Goal: Entertainment & Leisure: Consume media (video, audio)

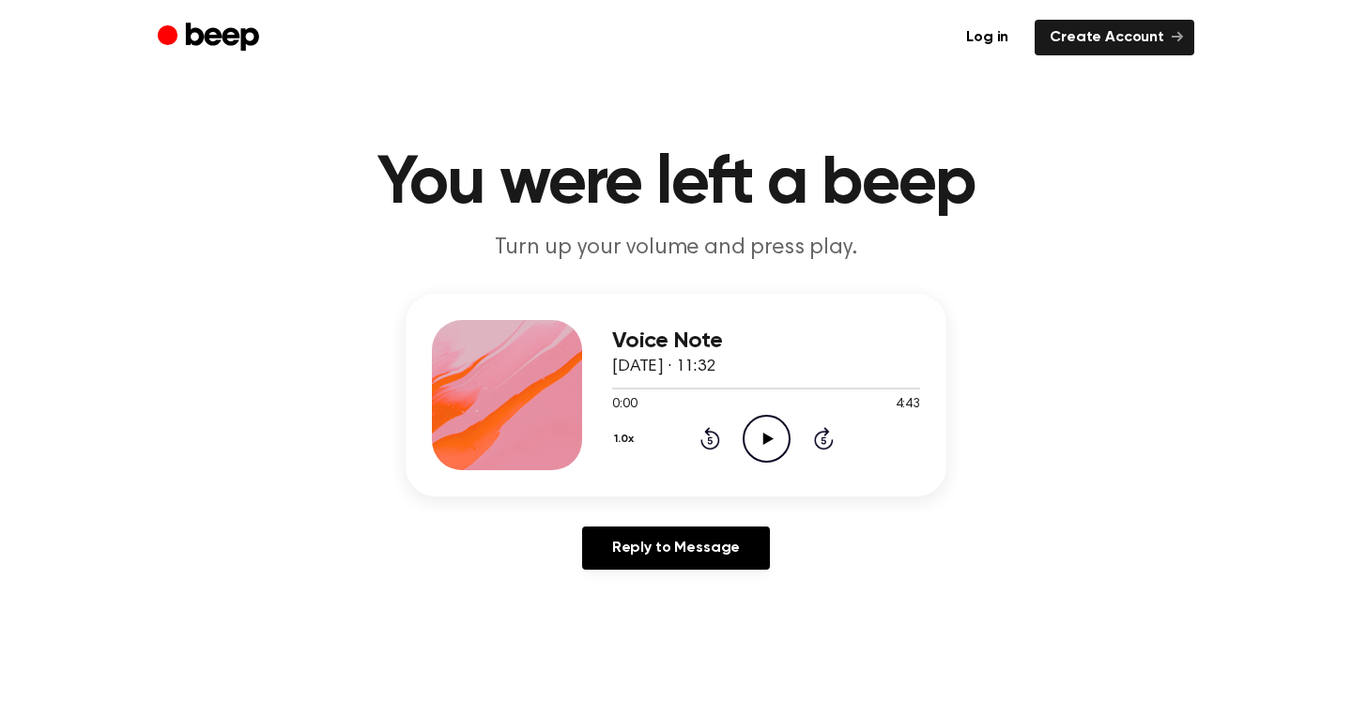
click at [764, 434] on icon at bounding box center [767, 439] width 10 height 12
click at [621, 437] on button "1.0x" at bounding box center [626, 439] width 29 height 32
click at [645, 582] on span "1.2x" at bounding box center [642, 587] width 23 height 20
click at [652, 421] on div "1.2x Rewind 5 seconds Pause Audio Skip 5 seconds" at bounding box center [766, 439] width 308 height 48
click at [804, 386] on div at bounding box center [766, 387] width 308 height 15
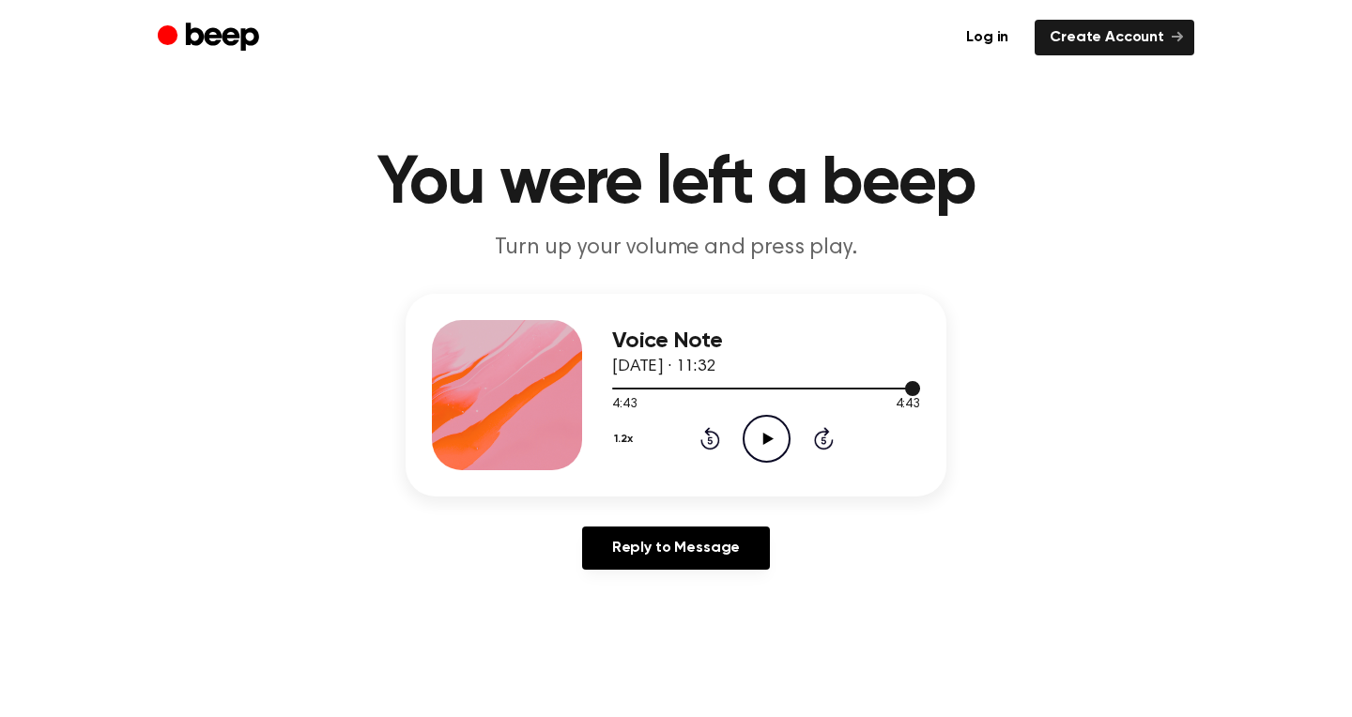
click at [884, 391] on div at bounding box center [766, 387] width 308 height 15
click at [773, 431] on icon "Play Audio" at bounding box center [767, 439] width 48 height 48
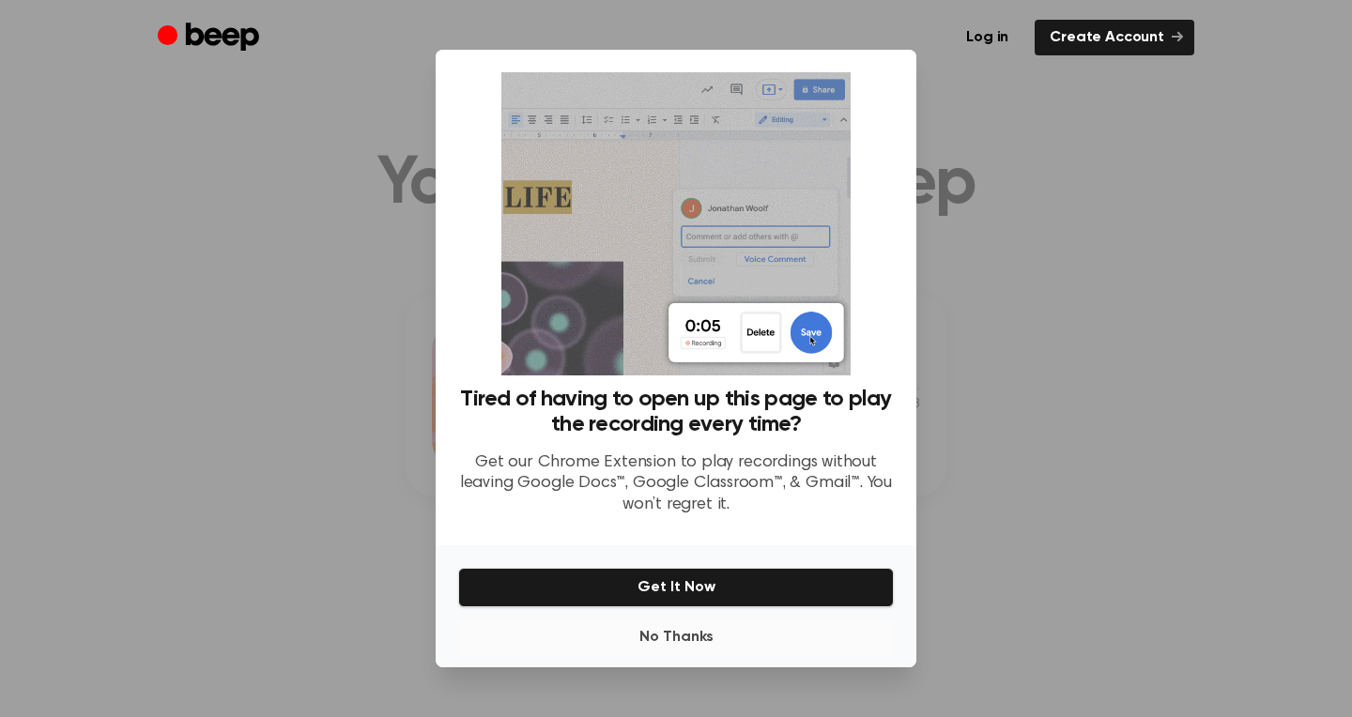
click at [692, 619] on button "No Thanks" at bounding box center [676, 638] width 436 height 38
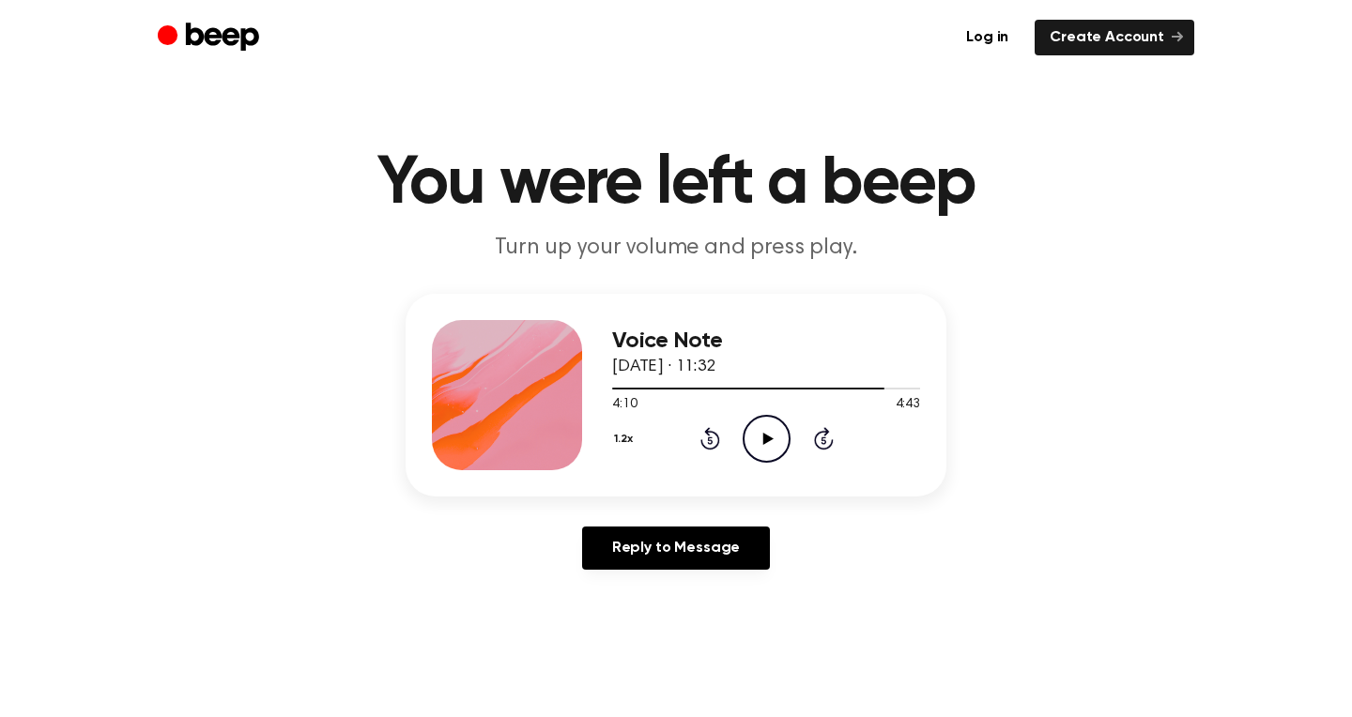
click at [768, 445] on icon "Play Audio" at bounding box center [767, 439] width 48 height 48
click at [896, 388] on div at bounding box center [766, 389] width 308 height 2
click at [768, 439] on icon at bounding box center [767, 439] width 10 height 12
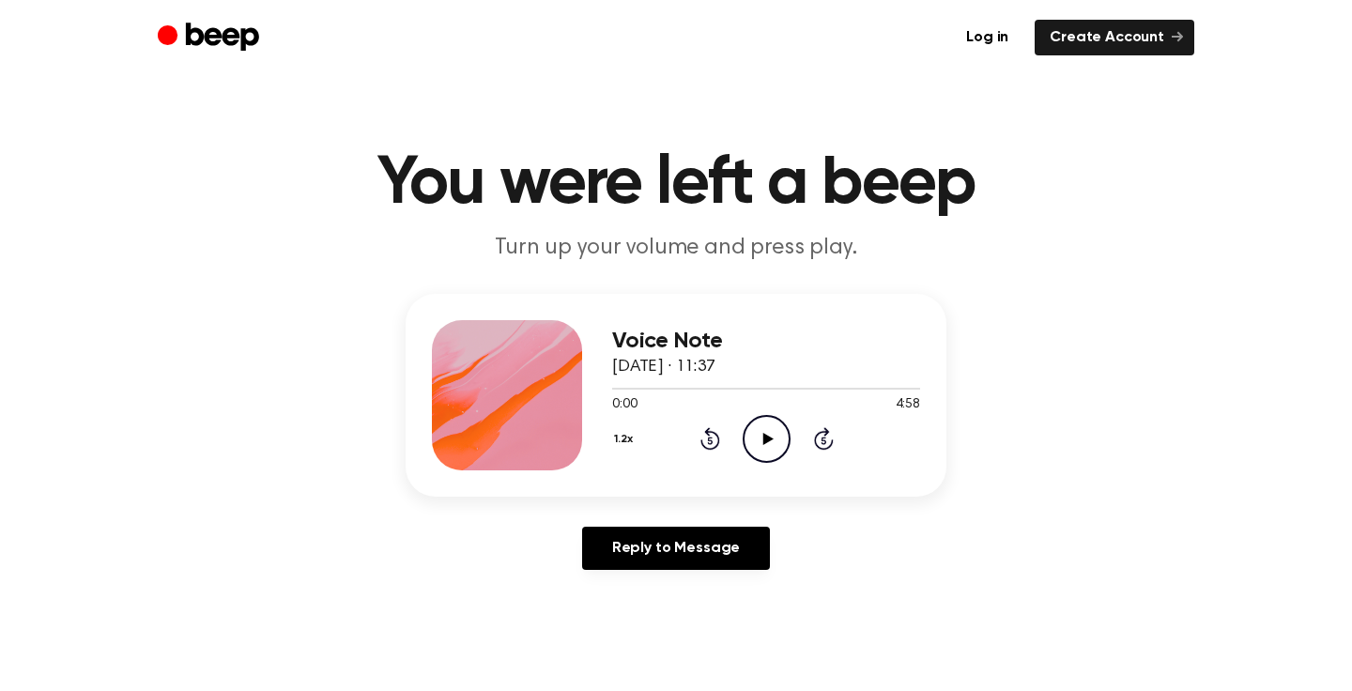
click at [768, 434] on icon "Play Audio" at bounding box center [767, 439] width 48 height 48
click at [619, 390] on span at bounding box center [626, 388] width 15 height 15
click at [820, 438] on icon "Skip 5 seconds" at bounding box center [823, 438] width 21 height 24
click at [712, 437] on icon "Rewind 5 seconds" at bounding box center [709, 438] width 21 height 24
click at [770, 441] on icon at bounding box center [766, 439] width 8 height 12
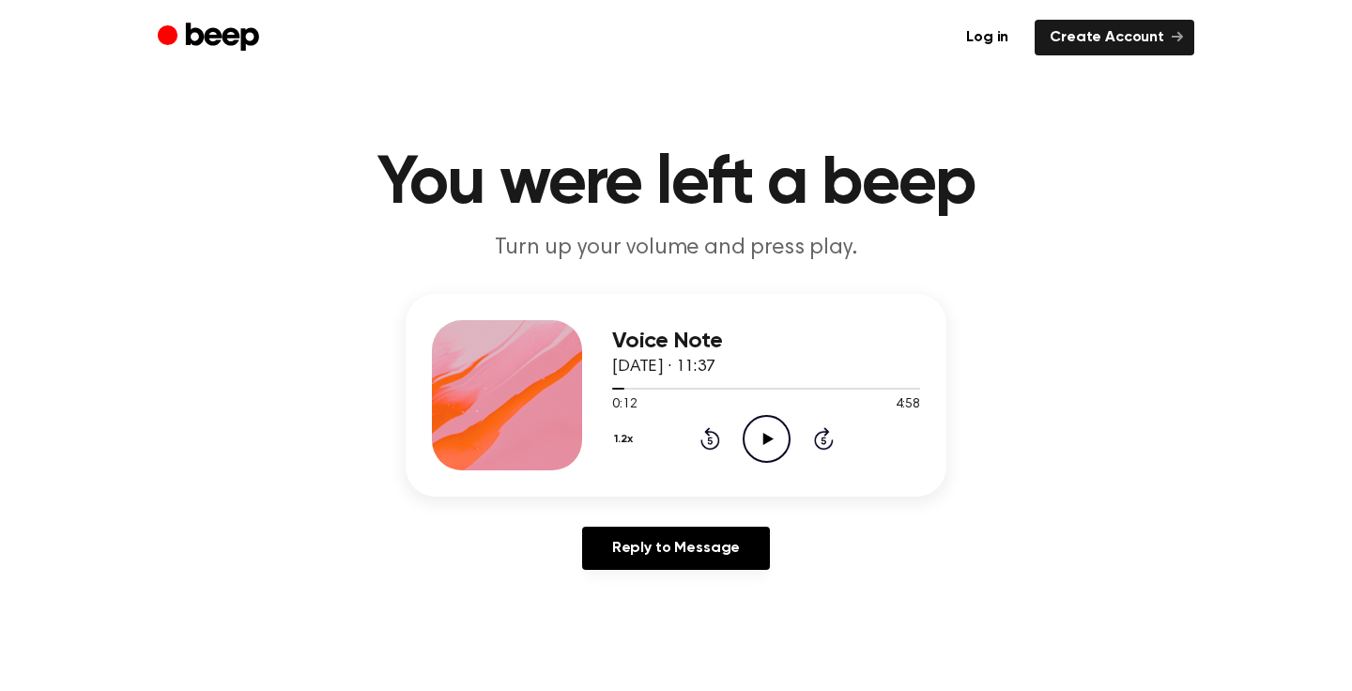
click at [769, 435] on icon "Play Audio" at bounding box center [767, 439] width 48 height 48
click at [707, 442] on icon "Rewind 5 seconds" at bounding box center [709, 438] width 21 height 24
click at [765, 443] on icon "Pause Audio" at bounding box center [767, 439] width 48 height 48
click at [765, 441] on icon at bounding box center [767, 439] width 10 height 12
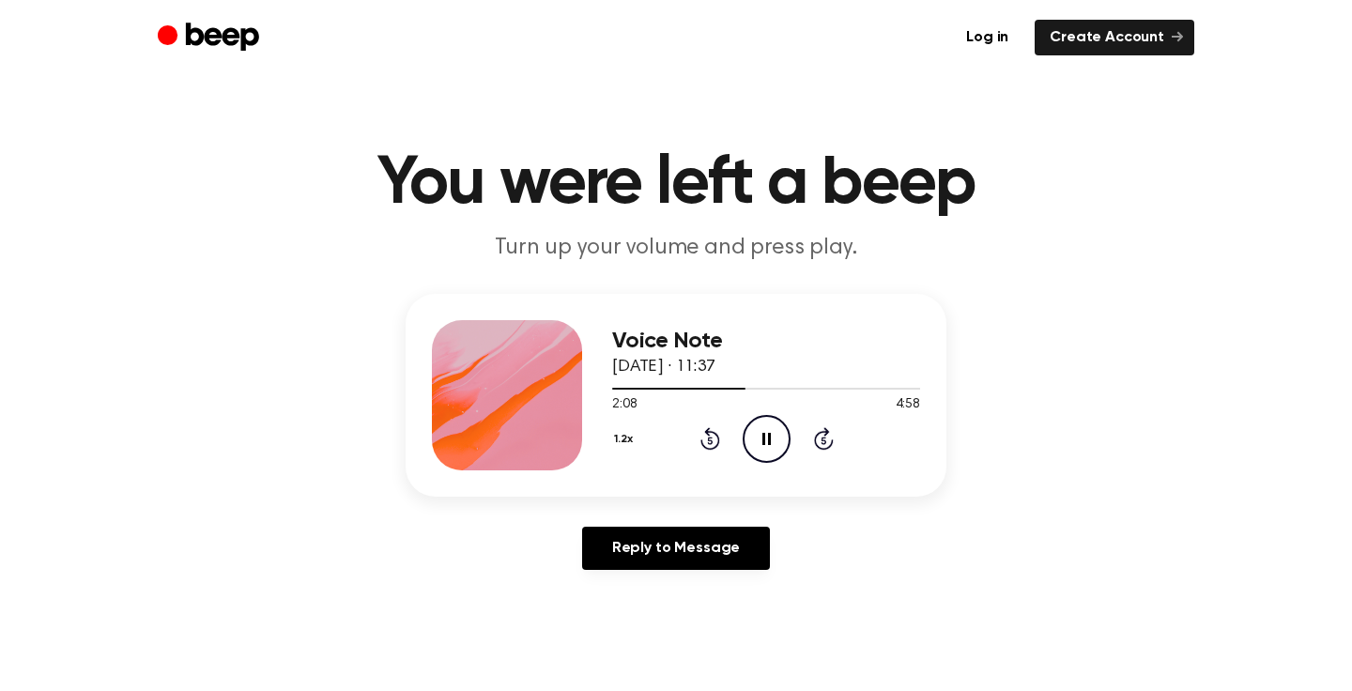
click at [710, 439] on icon "Rewind 5 seconds" at bounding box center [709, 438] width 21 height 24
click at [711, 442] on icon "Rewind 5 seconds" at bounding box center [709, 438] width 21 height 24
click at [712, 435] on icon "Rewind 5 seconds" at bounding box center [709, 438] width 21 height 24
click at [712, 447] on icon "Rewind 5 seconds" at bounding box center [709, 438] width 21 height 24
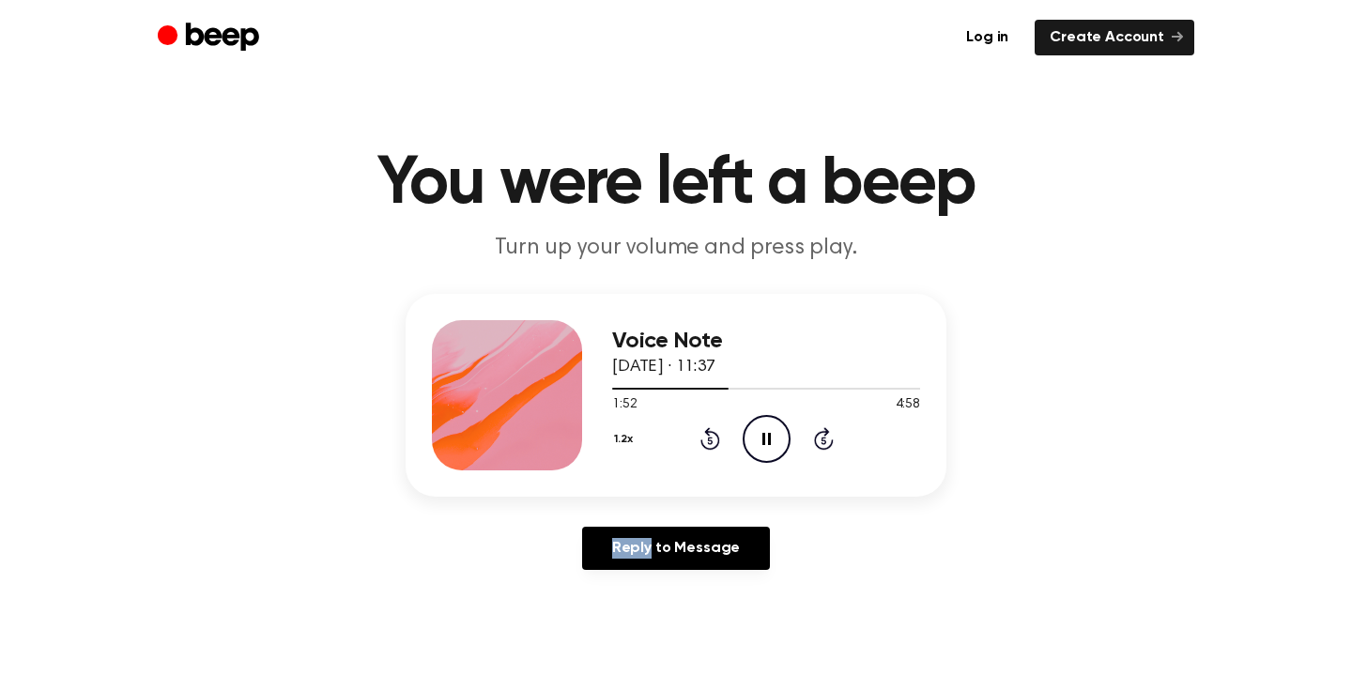
click at [712, 447] on icon "Rewind 5 seconds" at bounding box center [709, 438] width 21 height 24
click at [1087, 454] on div "Voice Note 14 August 2025 · 11:37 1:42 4:58 Your browser does not support the […" at bounding box center [676, 439] width 1307 height 291
click at [765, 429] on icon "Pause Audio" at bounding box center [767, 439] width 48 height 48
click at [710, 429] on icon at bounding box center [710, 438] width 20 height 23
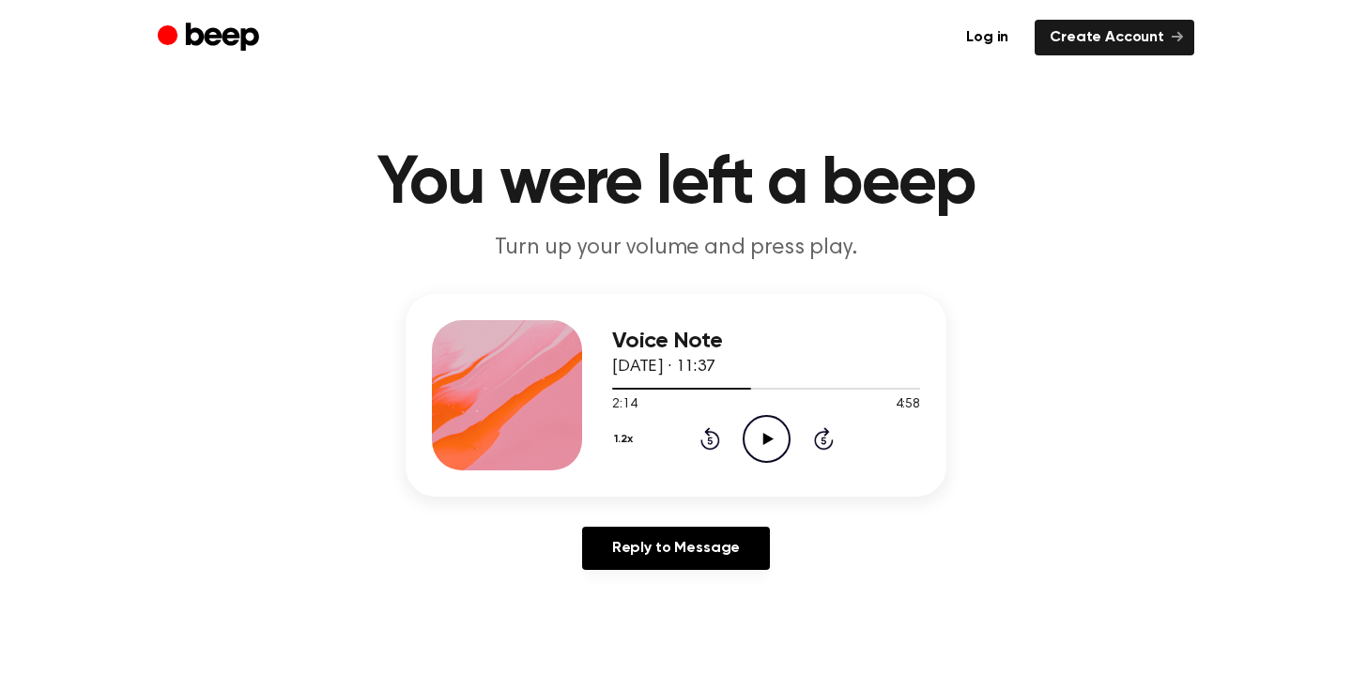
click at [710, 429] on icon at bounding box center [710, 438] width 20 height 23
click at [708, 438] on icon "Rewind 5 seconds" at bounding box center [709, 438] width 21 height 24
click at [620, 432] on button "1.2x" at bounding box center [626, 439] width 28 height 32
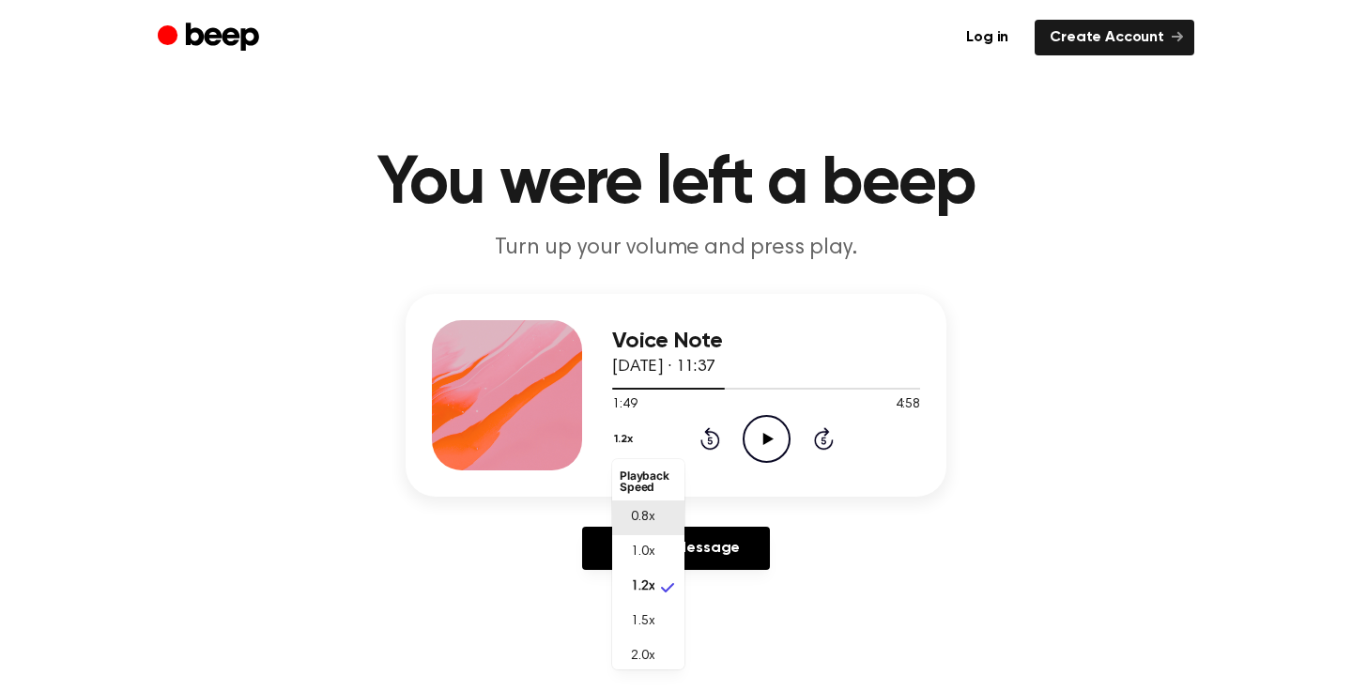
click at [650, 517] on span "0.8x" at bounding box center [642, 518] width 23 height 20
click at [772, 441] on icon "Play Audio" at bounding box center [767, 439] width 48 height 48
click at [708, 444] on icon "Rewind 5 seconds" at bounding box center [709, 438] width 21 height 24
click at [758, 437] on icon "Pause Audio" at bounding box center [767, 439] width 48 height 48
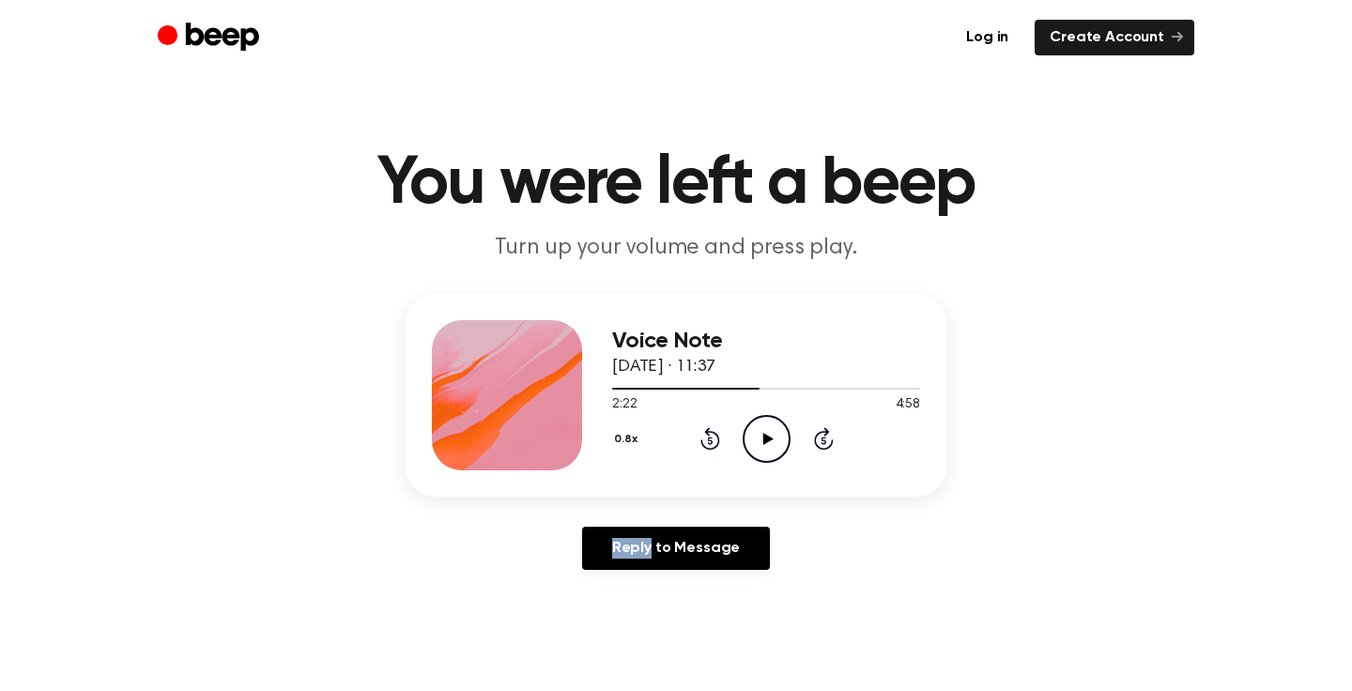
click at [769, 443] on icon "Play Audio" at bounding box center [767, 439] width 48 height 48
click at [626, 438] on button "0.8x" at bounding box center [628, 439] width 33 height 32
click at [636, 545] on span "1.0x" at bounding box center [642, 553] width 23 height 20
click at [330, 571] on div "Voice Note 14 August 2025 · 11:37 2:44 4:58 Your browser does not support the […" at bounding box center [676, 439] width 1307 height 291
click at [709, 436] on icon at bounding box center [710, 438] width 20 height 23
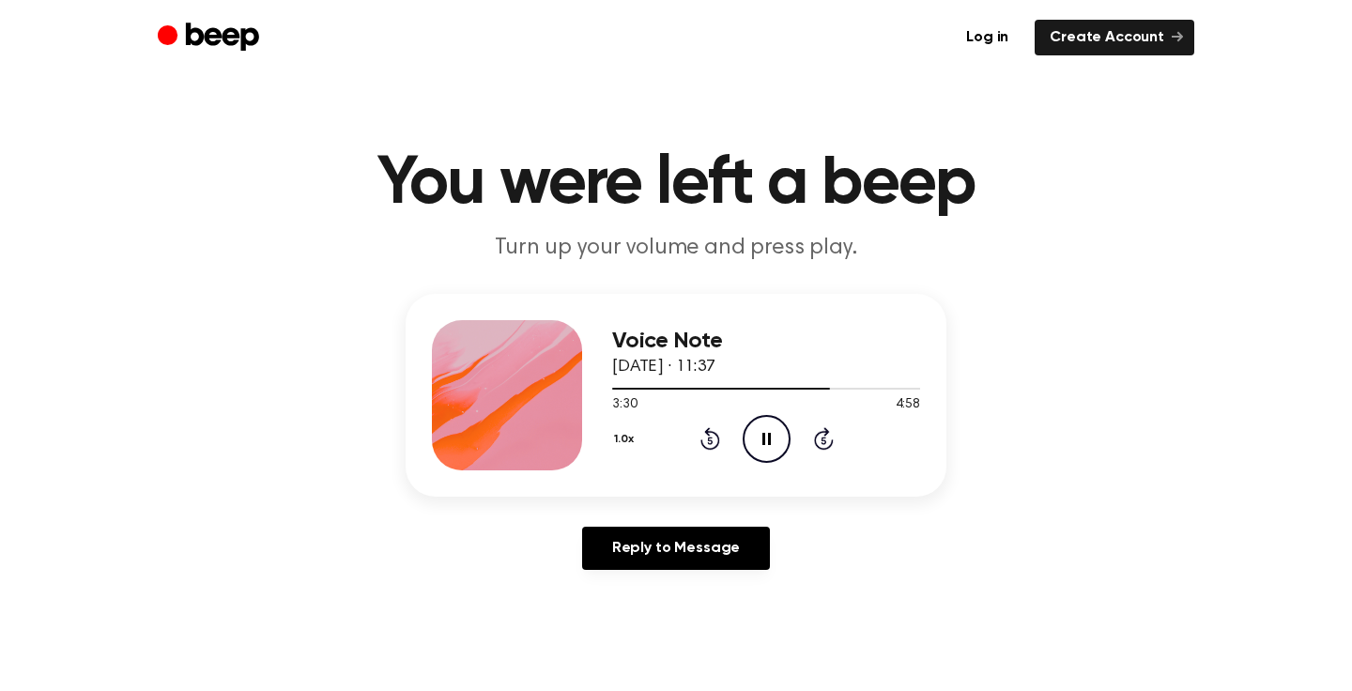
click at [709, 436] on icon at bounding box center [710, 438] width 20 height 23
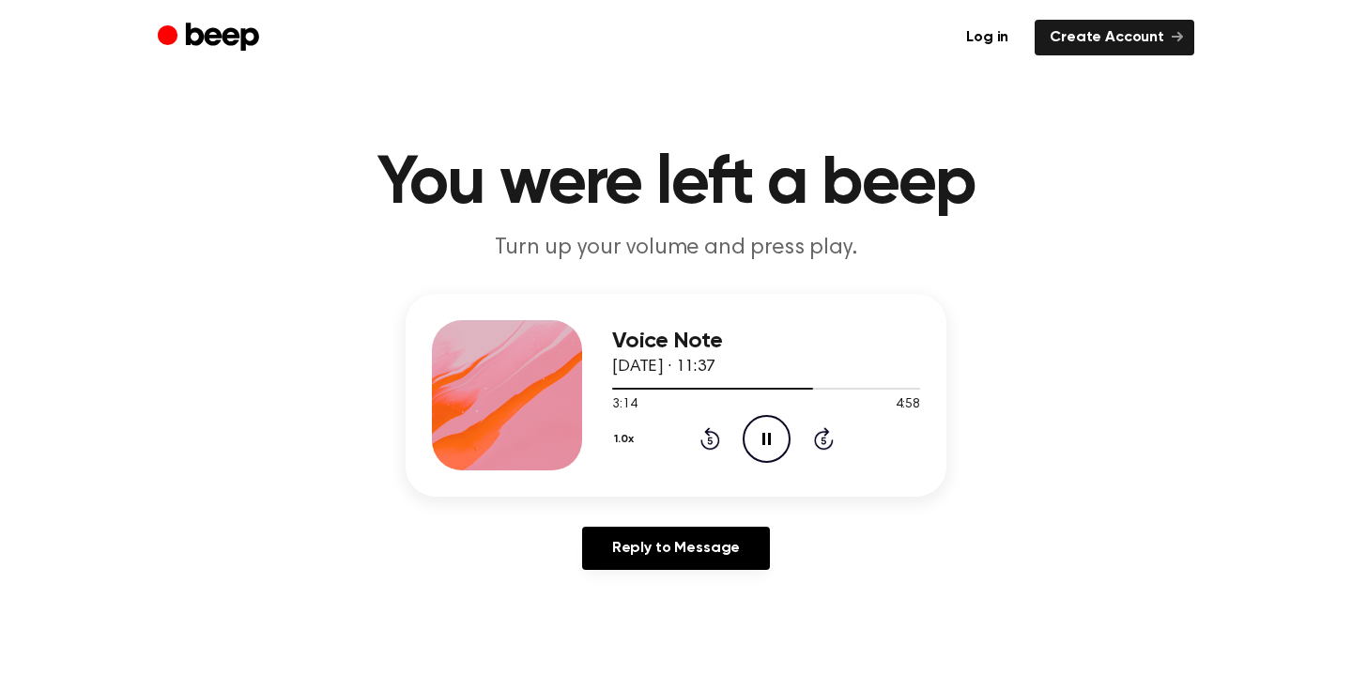
click at [709, 436] on icon at bounding box center [710, 438] width 20 height 23
click at [1071, 467] on div "Voice Note 14 August 2025 · 11:37 3:04 4:58 Your browser does not support the […" at bounding box center [676, 439] width 1307 height 291
click at [759, 388] on div at bounding box center [766, 389] width 308 height 2
click at [767, 449] on icon "Play Audio" at bounding box center [767, 439] width 48 height 48
click at [746, 385] on span at bounding box center [753, 388] width 15 height 15
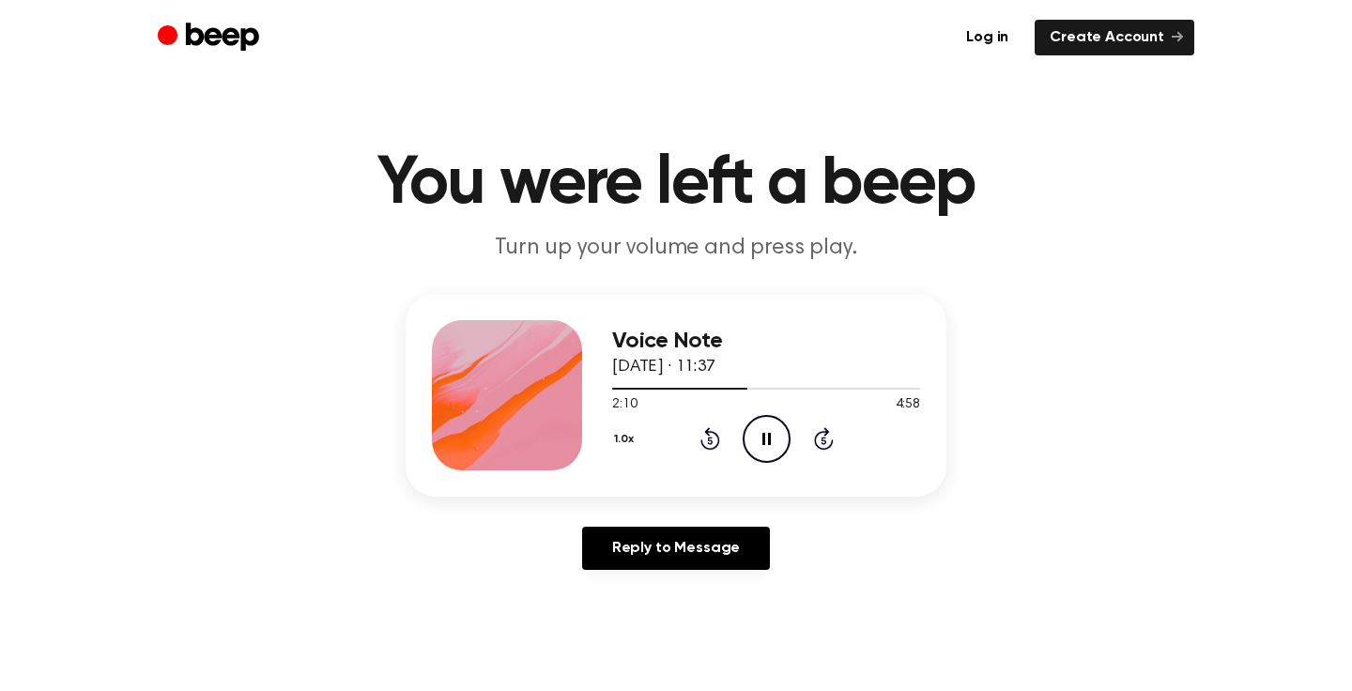
click at [817, 432] on icon "Skip 5 seconds" at bounding box center [823, 438] width 21 height 24
click at [701, 438] on icon "Rewind 5 seconds" at bounding box center [709, 438] width 21 height 24
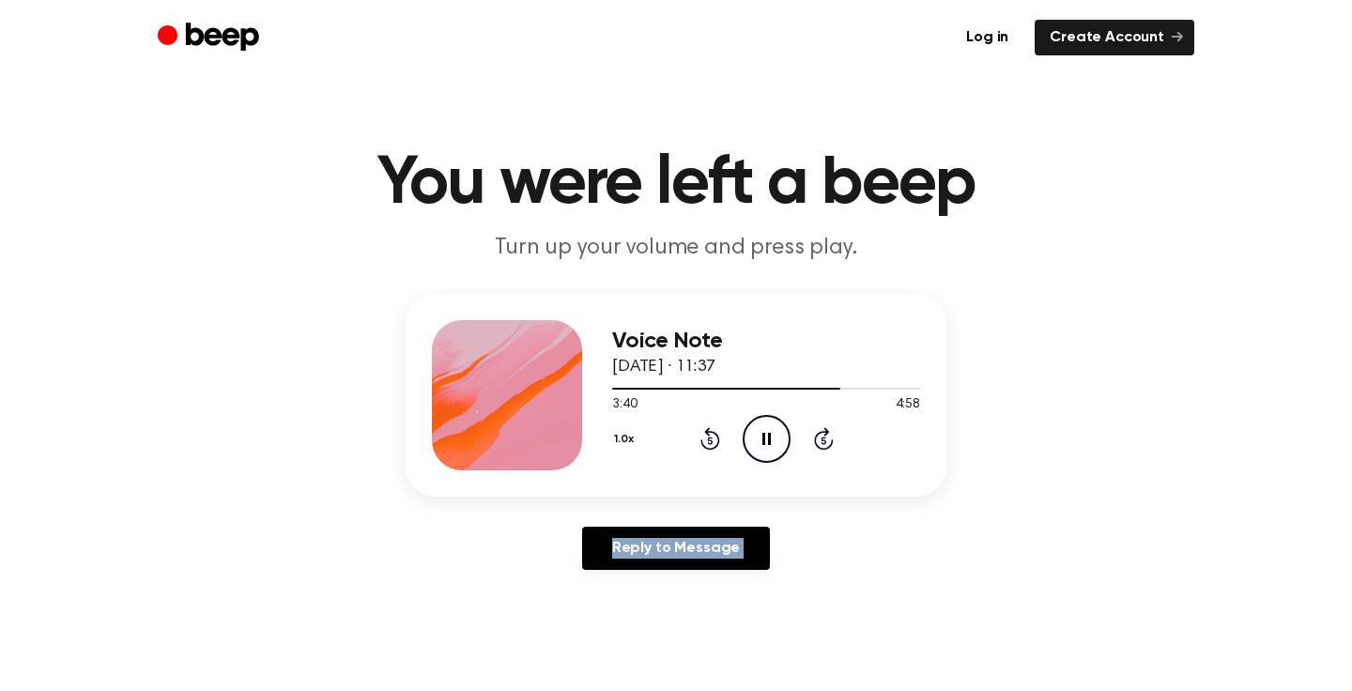
click at [987, 421] on div "Voice Note 14 August 2025 · 11:37 3:40 4:58 Your browser does not support the […" at bounding box center [676, 439] width 1307 height 291
click at [761, 429] on icon "Pause Audio" at bounding box center [767, 439] width 48 height 48
